Goal: Information Seeking & Learning: Learn about a topic

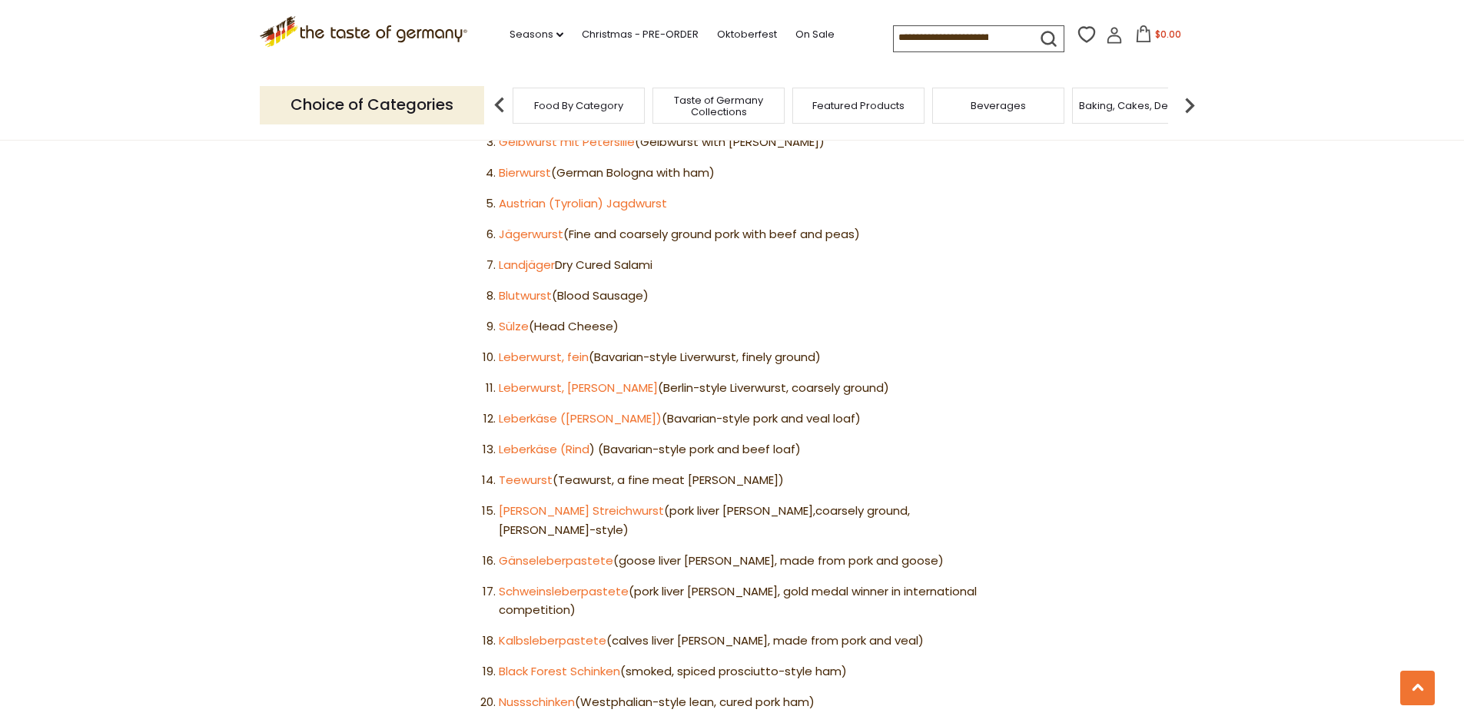
scroll to position [1076, 0]
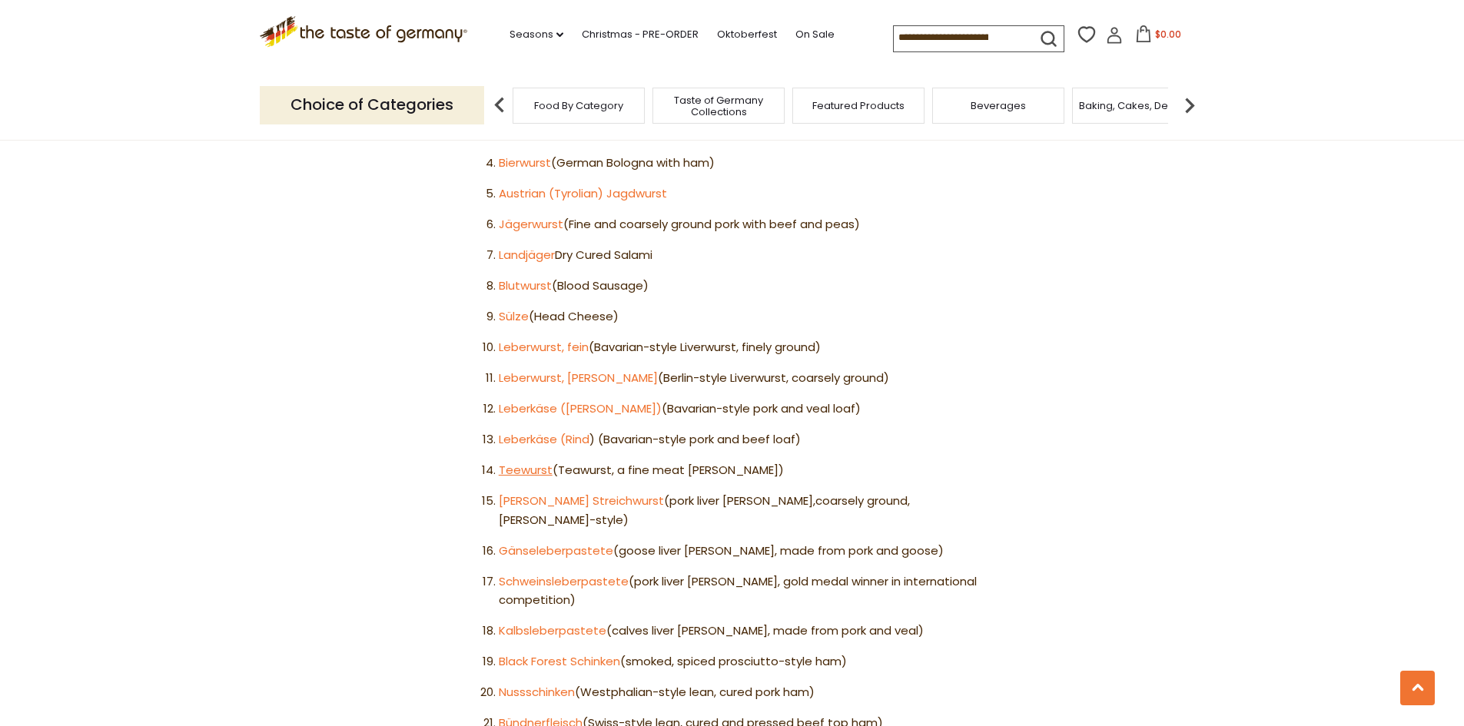
click at [523, 462] on link "Teewurst" at bounding box center [526, 470] width 54 height 16
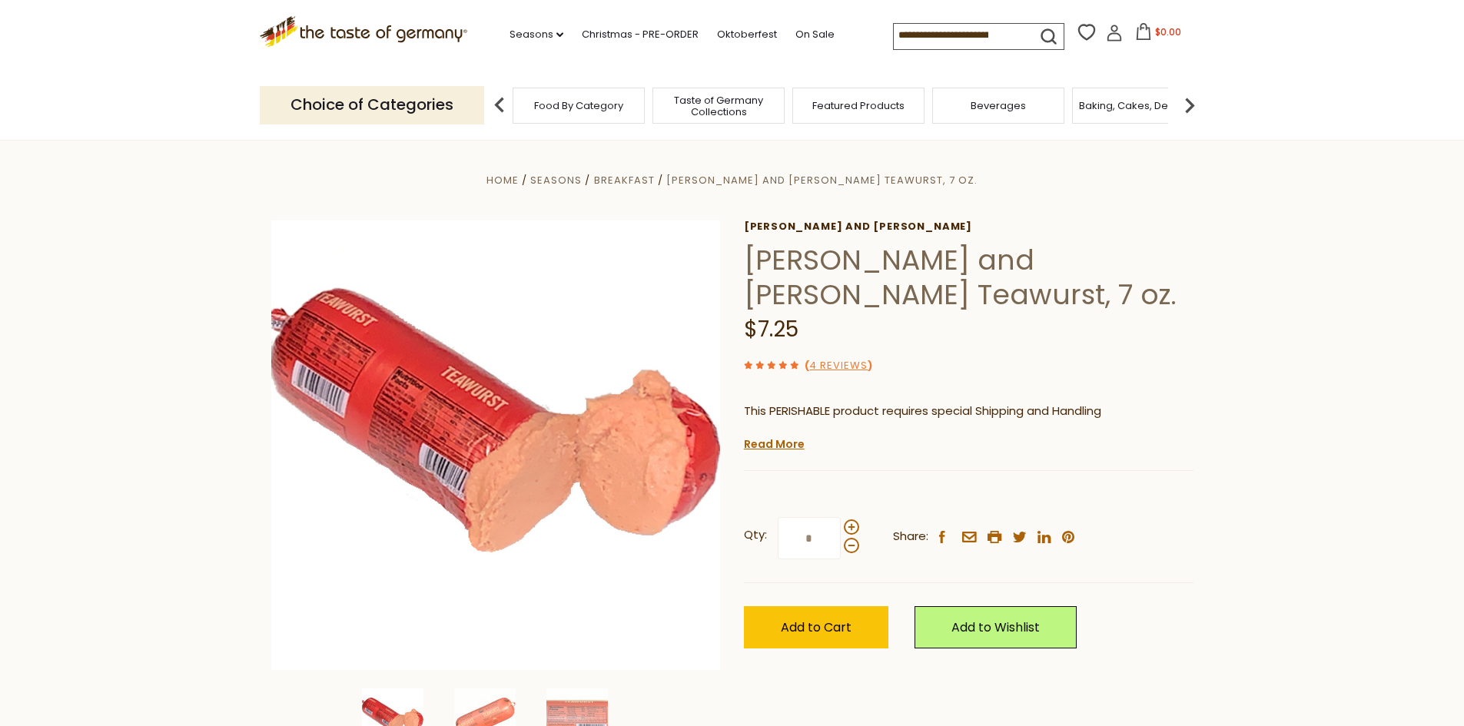
drag, startPoint x: 786, startPoint y: 442, endPoint x: 803, endPoint y: 440, distance: 17.0
click at [786, 441] on link "Read More" at bounding box center [774, 444] width 61 height 15
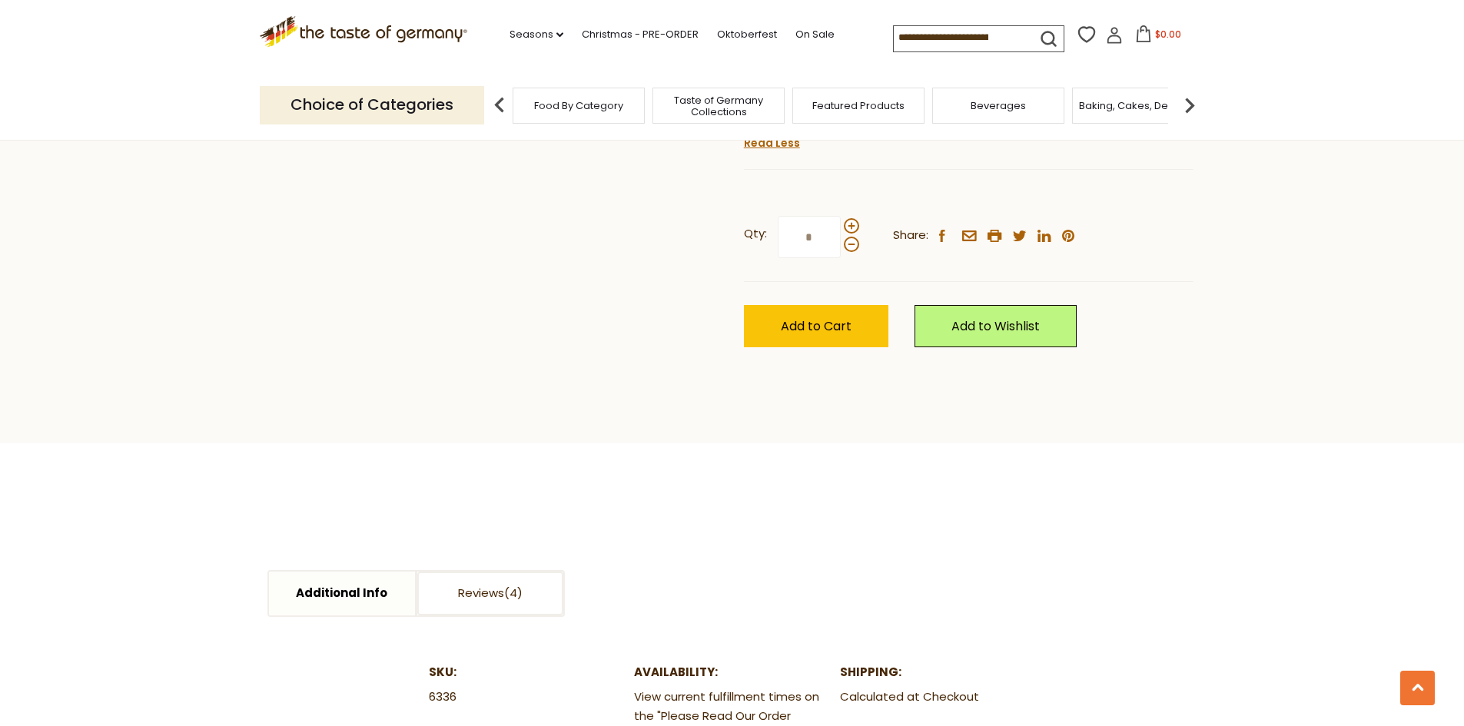
scroll to position [1153, 0]
click at [434, 31] on icon at bounding box center [363, 29] width 208 height 26
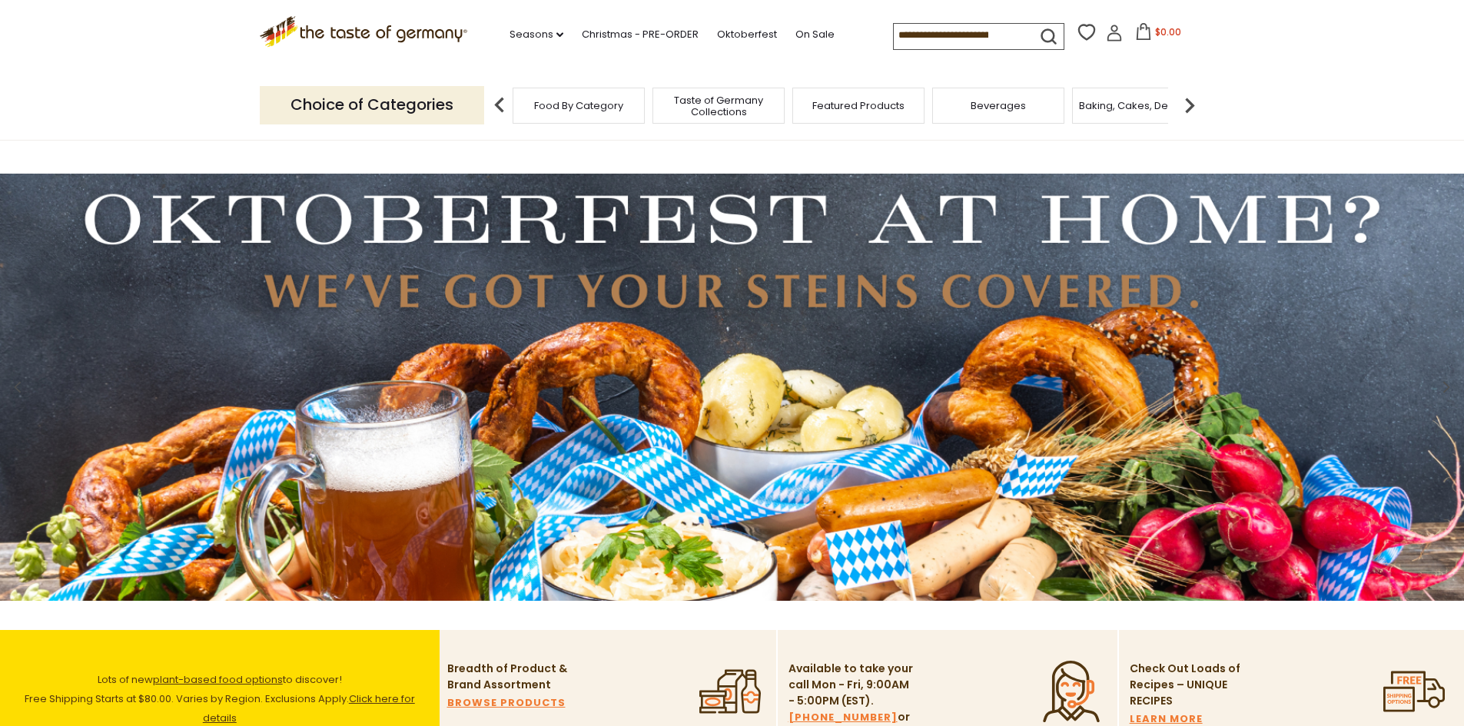
click at [533, 23] on li "Seasons dropdown_arrow All Seasons Recipes Game Day [DATE] [DATE] [DATE][PERSON…" at bounding box center [544, 31] width 69 height 23
click at [526, 32] on link "Seasons dropdown_arrow" at bounding box center [537, 34] width 54 height 17
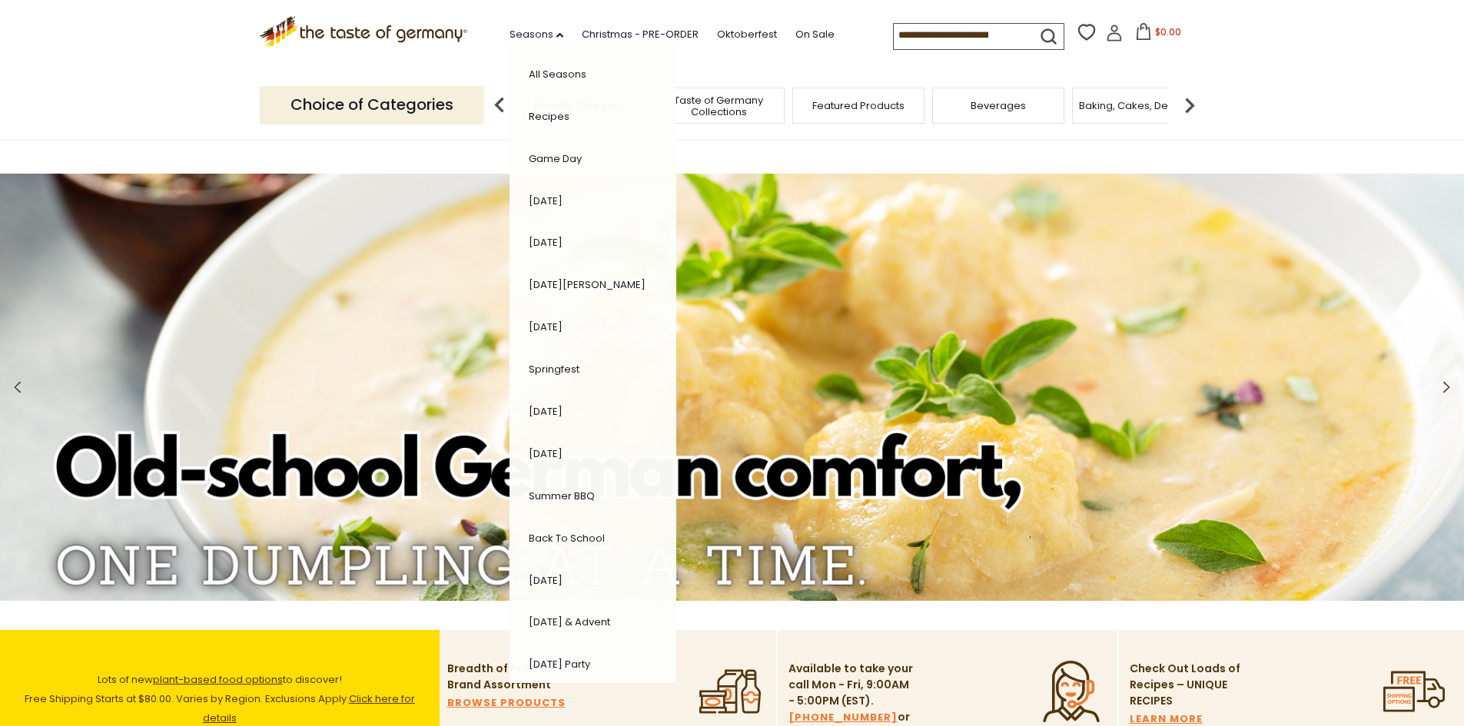
click at [550, 623] on link "[DATE] & Advent" at bounding box center [569, 622] width 81 height 15
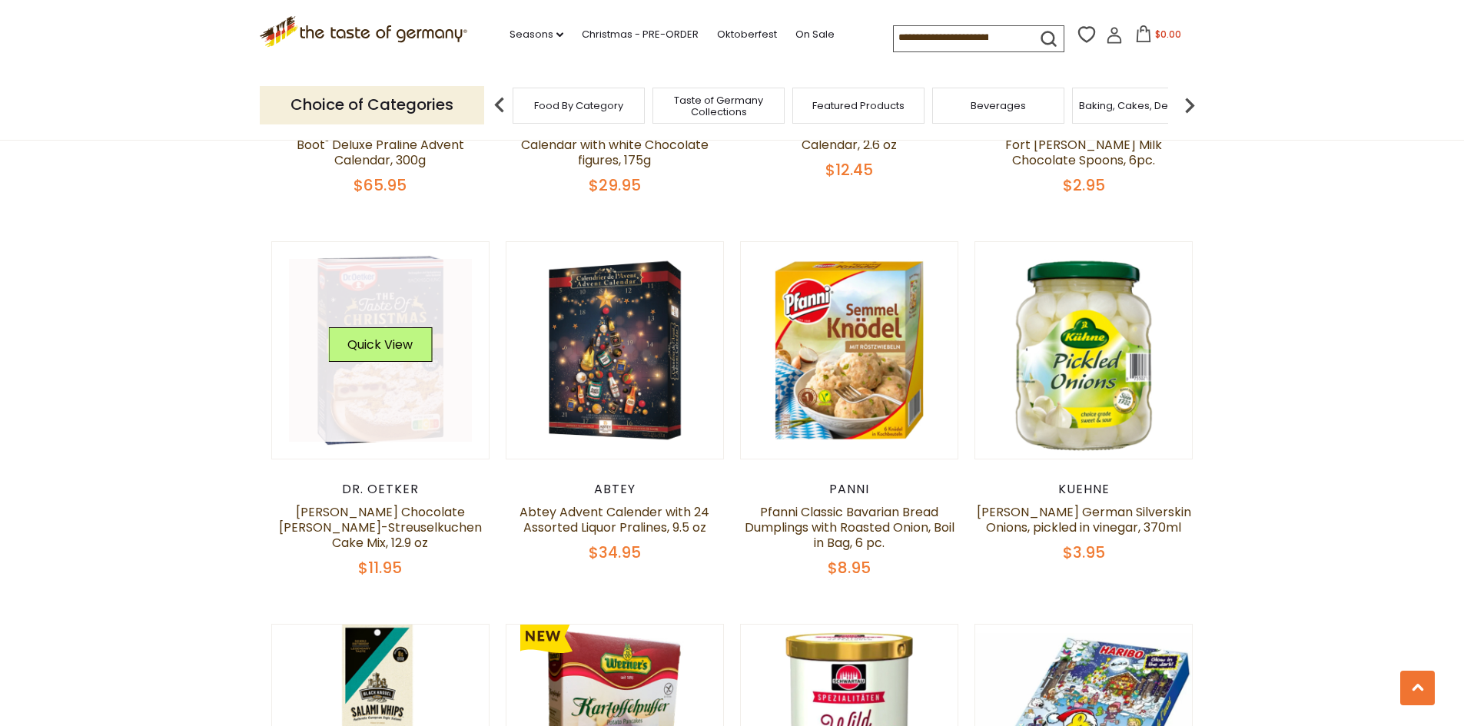
scroll to position [3075, 0]
